Goal: Task Accomplishment & Management: Use online tool/utility

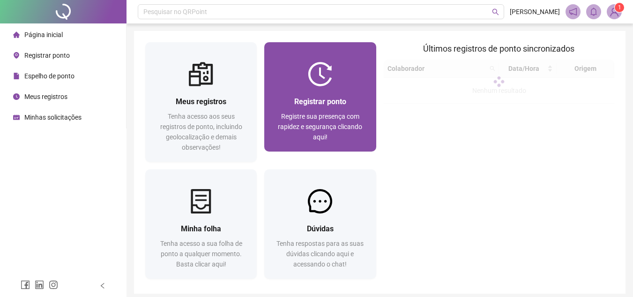
click at [323, 93] on div "Registrar ponto Registre sua presença com rapidez e segurança clicando aqui!" at bounding box center [319, 118] width 111 height 65
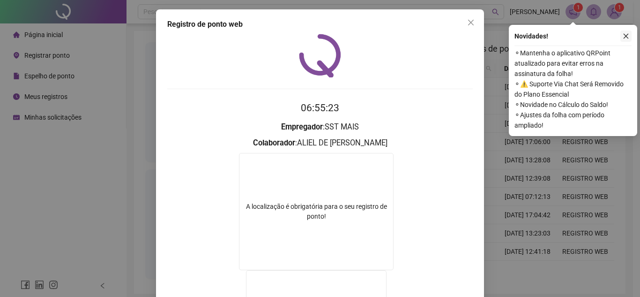
click at [629, 36] on button "button" at bounding box center [625, 35] width 11 height 11
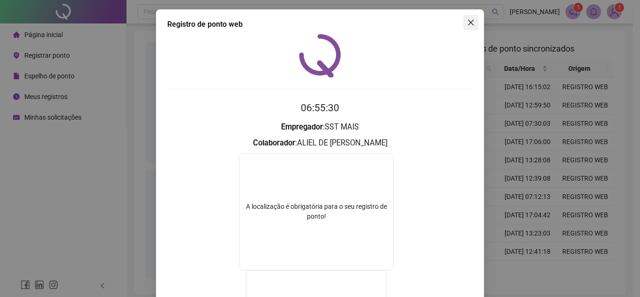
click at [467, 25] on icon "close" at bounding box center [470, 22] width 7 height 7
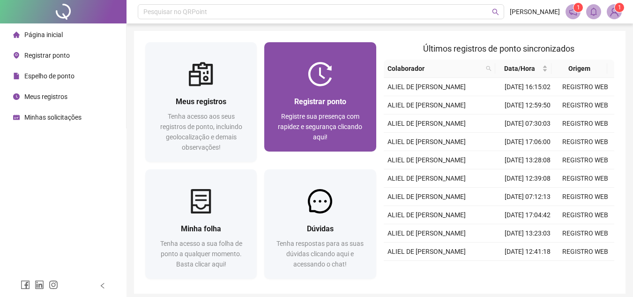
click at [353, 107] on div "Registrar ponto" at bounding box center [319, 102] width 89 height 12
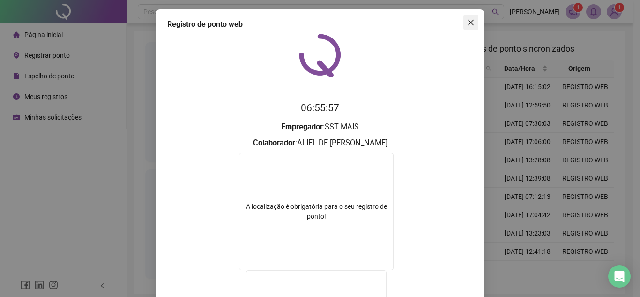
click at [467, 21] on icon "close" at bounding box center [470, 22] width 7 height 7
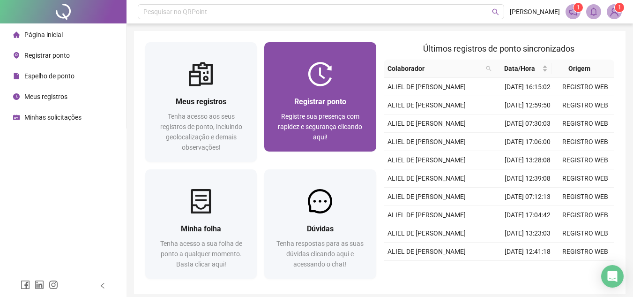
click at [340, 70] on div at bounding box center [319, 74] width 111 height 24
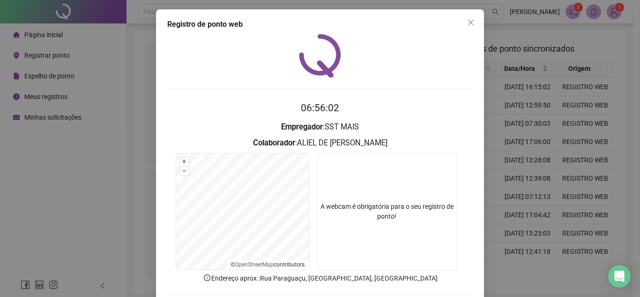
scroll to position [49, 0]
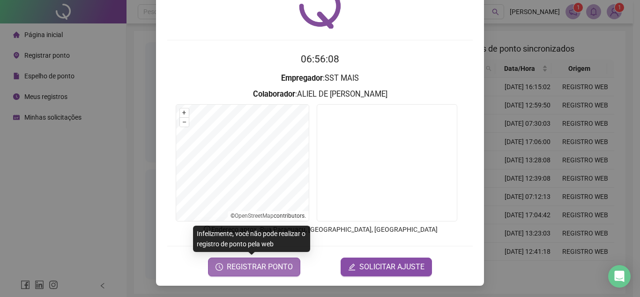
click at [255, 266] on span "REGISTRAR PONTO" at bounding box center [260, 266] width 66 height 11
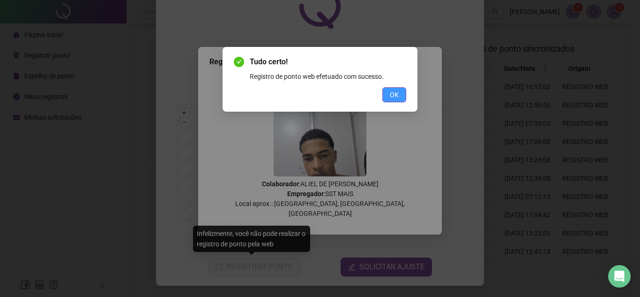
click at [384, 99] on button "OK" at bounding box center [394, 94] width 24 height 15
